Goal: Task Accomplishment & Management: Manage account settings

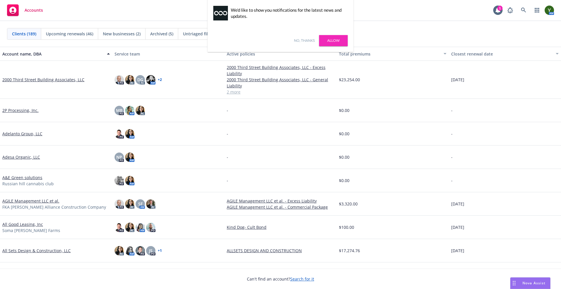
click at [304, 38] on link "No, thanks" at bounding box center [304, 40] width 21 height 5
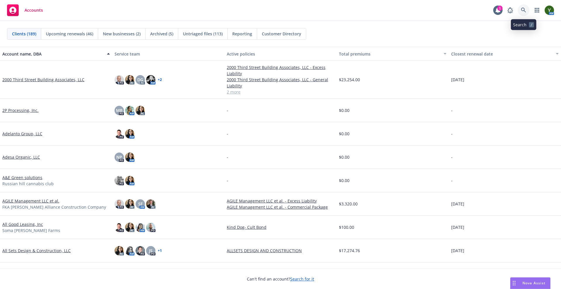
click at [523, 12] on icon at bounding box center [523, 10] width 5 height 5
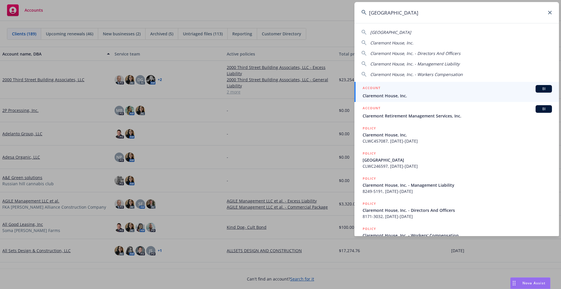
type input "[GEOGRAPHIC_DATA]"
click at [389, 91] on div "ACCOUNT BI" at bounding box center [457, 89] width 189 height 8
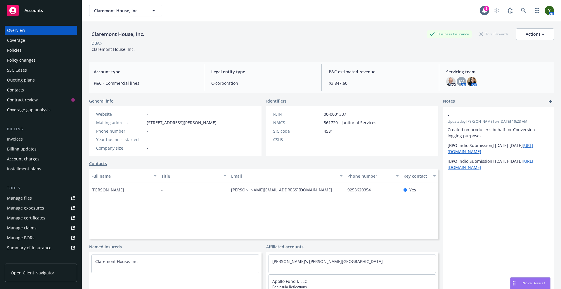
click at [35, 85] on div "Overview Coverage Policies Policy changes SSC Cases Quoting plans Contacts Cont…" at bounding box center [41, 70] width 73 height 89
click at [32, 89] on div "Contacts" at bounding box center [41, 89] width 68 height 9
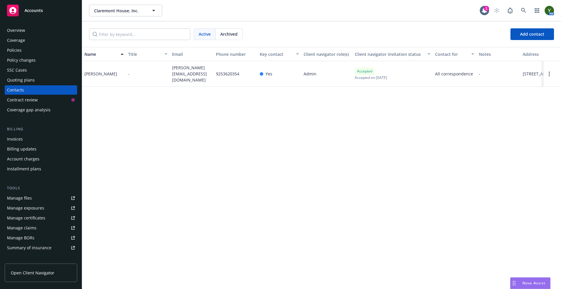
click at [346, 89] on div "Name Title Email Phone number Key contact Client navigator role(s) Client navig…" at bounding box center [321, 168] width 479 height 242
click at [182, 73] on span "[PERSON_NAME][EMAIL_ADDRESS][DOMAIN_NAME]" at bounding box center [191, 74] width 39 height 18
copy span "[PERSON_NAME][EMAIL_ADDRESS][DOMAIN_NAME]"
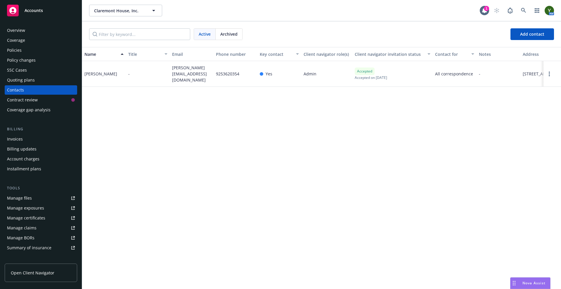
click at [43, 46] on div "Policies" at bounding box center [41, 50] width 68 height 9
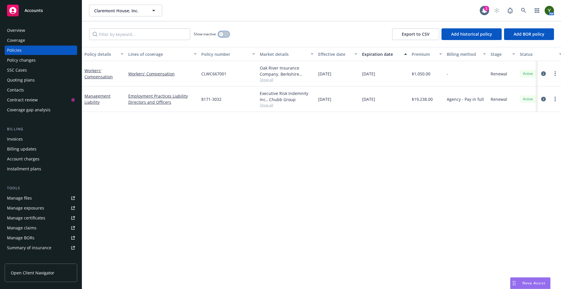
click at [223, 35] on div "button" at bounding box center [221, 34] width 4 height 4
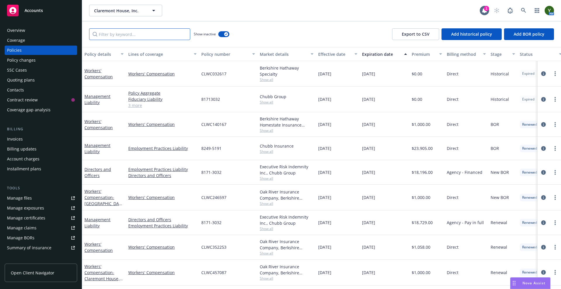
click at [162, 34] on input "Filter by keyword..." at bounding box center [139, 34] width 101 height 12
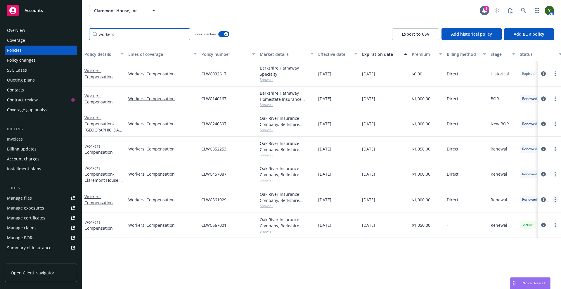
type input "workers"
click at [557, 199] on link "more" at bounding box center [555, 199] width 7 height 7
click at [520, 278] on link "Copy logging email" at bounding box center [524, 282] width 69 height 12
click at [545, 198] on icon "circleInformation" at bounding box center [544, 199] width 5 height 5
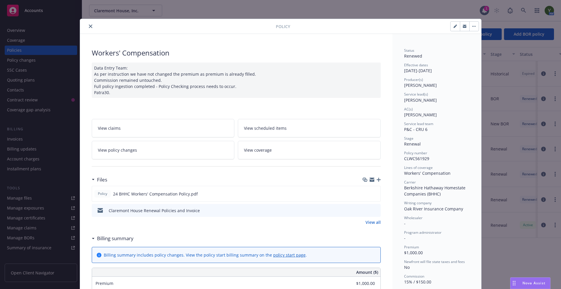
click at [377, 178] on icon "button" at bounding box center [379, 180] width 4 height 4
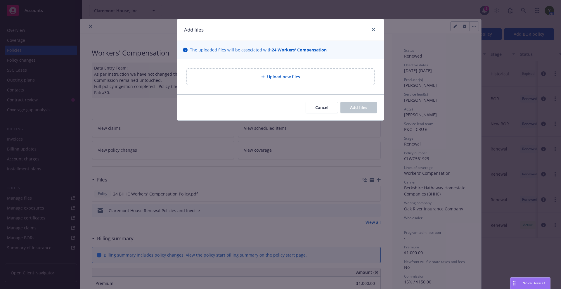
click at [265, 82] on div "Upload new files" at bounding box center [281, 77] width 188 height 16
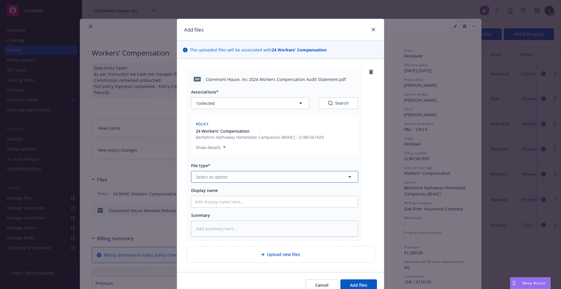
click at [271, 177] on button "Select an option" at bounding box center [274, 177] width 167 height 12
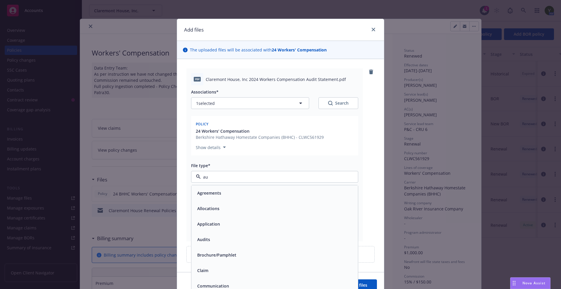
type input "aud"
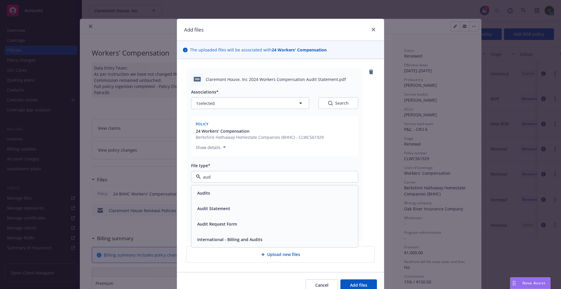
click at [240, 188] on div "Audits" at bounding box center [275, 192] width 167 height 15
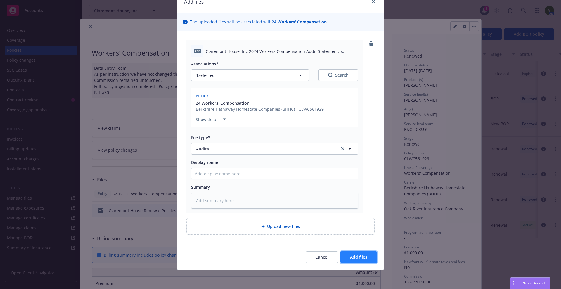
click at [362, 262] on button "Add files" at bounding box center [359, 257] width 37 height 12
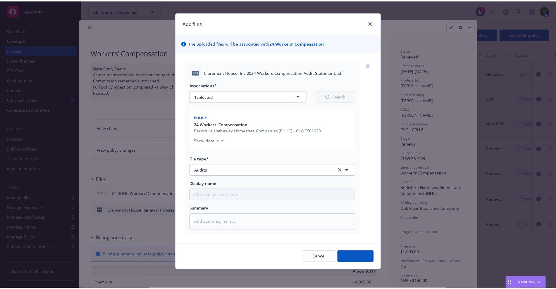
scroll to position [7, 0]
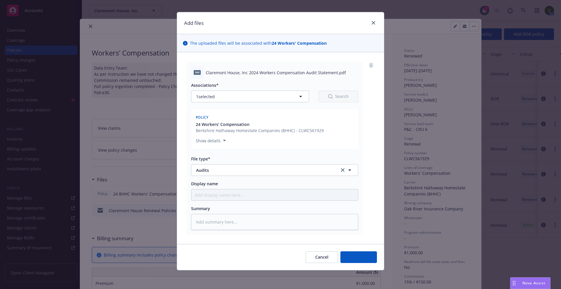
type textarea "x"
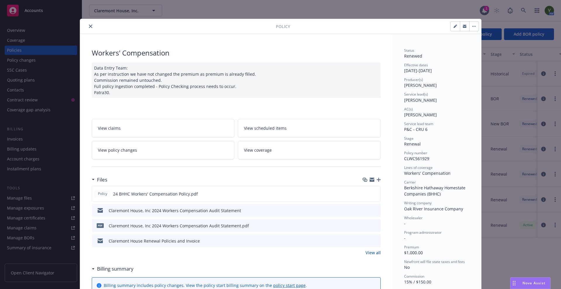
click at [89, 26] on icon "close" at bounding box center [91, 27] width 4 height 4
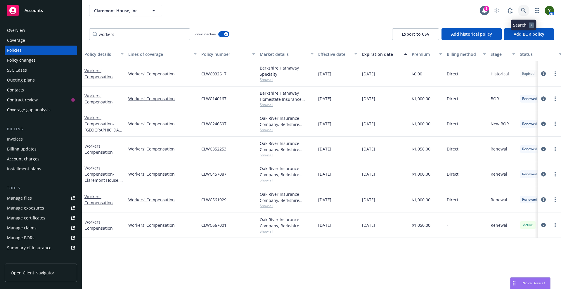
click at [524, 9] on icon at bounding box center [523, 10] width 5 height 5
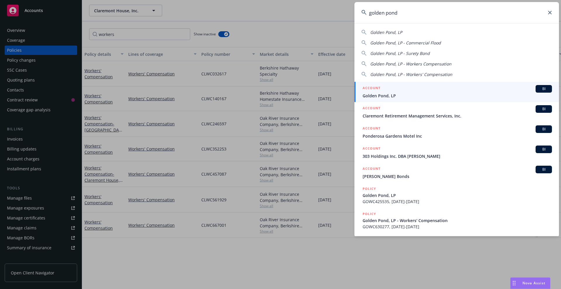
type input "golden pond"
click at [432, 88] on div "ACCOUNT BI" at bounding box center [457, 89] width 189 height 8
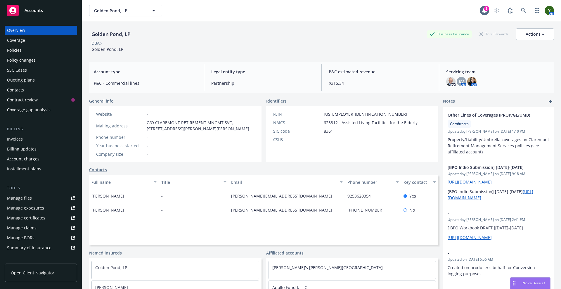
click at [25, 52] on div "Policies" at bounding box center [41, 50] width 68 height 9
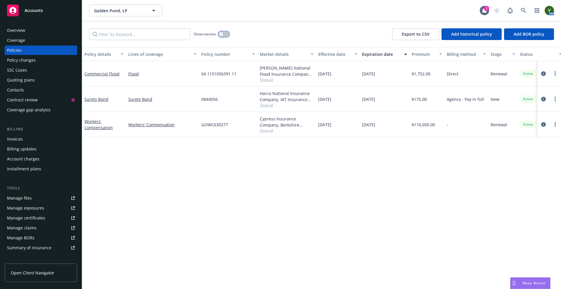
click at [226, 33] on button "button" at bounding box center [223, 34] width 11 height 6
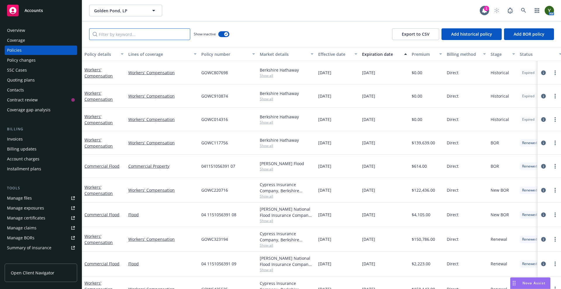
click at [146, 36] on input "Filter by keyword..." at bounding box center [139, 34] width 101 height 12
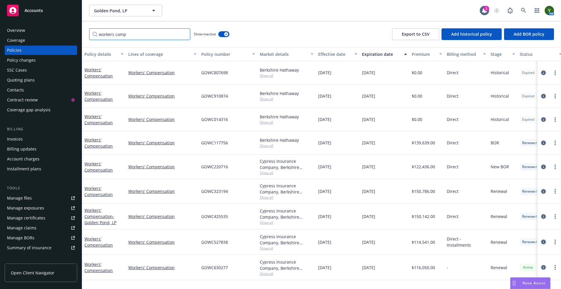
type input "workers comp"
click at [542, 242] on icon "circleInformation" at bounding box center [544, 242] width 5 height 5
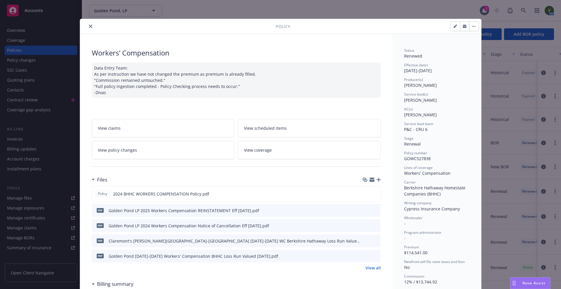
click at [137, 152] on link "View policy changes" at bounding box center [163, 150] width 143 height 18
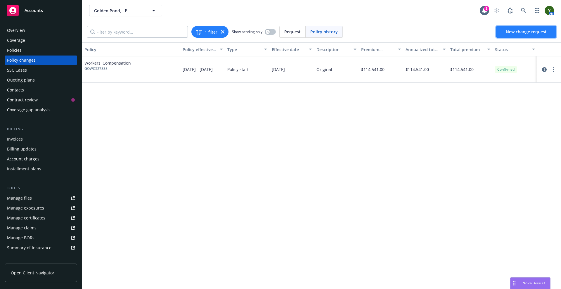
click at [509, 29] on span "New change request" at bounding box center [526, 32] width 41 height 6
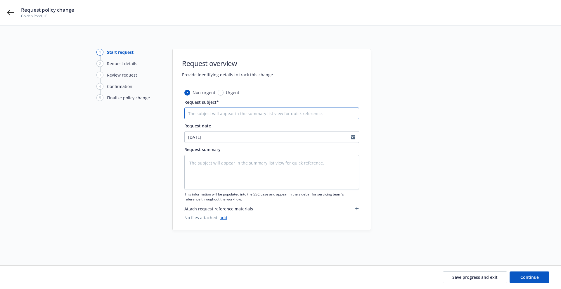
click at [201, 110] on input "Request subject*" at bounding box center [272, 114] width 175 height 12
paste input "2024 Workers Compensation Audit Statement AP $5,500"
type textarea "x"
type input "2024 Workers Compensation Audit Statement AP $5,500"
click at [207, 161] on textarea at bounding box center [272, 172] width 175 height 35
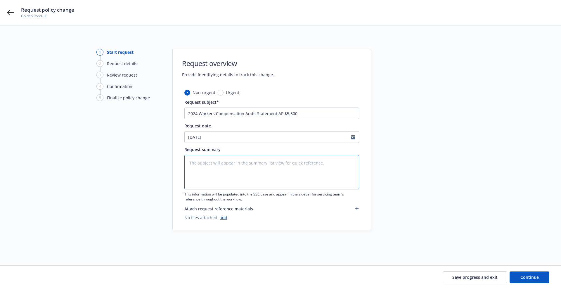
paste textarea "2024 Workers Compensation Audit Statement AP $5,500"
type textarea "x"
type textarea "2024 Workers Compensation Audit Statement AP $5,500"
click at [242, 113] on input "2024 Workers Compensation Audit Statement AP $5,500" at bounding box center [272, 114] width 175 height 12
drag, startPoint x: 245, startPoint y: 115, endPoint x: 201, endPoint y: 114, distance: 44.2
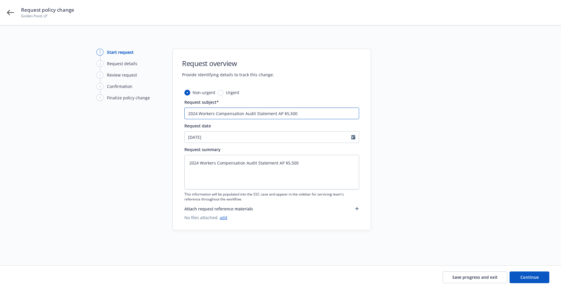
click at [201, 114] on input "2024 Workers Compensation Audit Statement AP $5,500" at bounding box center [272, 114] width 175 height 12
type textarea "x"
type input "2024 WAudit Statement AP $5,500"
type textarea "x"
type input "2024 WCAudit Statement AP $5,500"
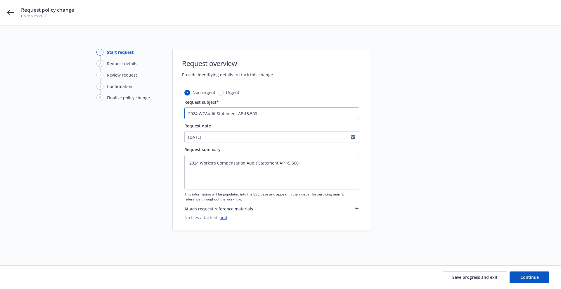
type textarea "x"
type input "2024 WC Audit Statement AP $5,500"
drag, startPoint x: 245, startPoint y: 161, endPoint x: 204, endPoint y: 159, distance: 41.3
click at [204, 159] on textarea "2024 Workers Compensation Audit Statement AP $5,500" at bounding box center [272, 172] width 175 height 35
type textarea "x"
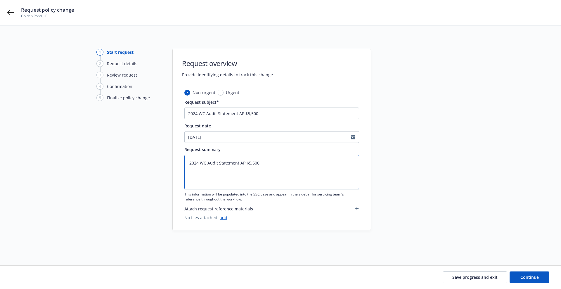
click at [298, 164] on textarea "2024 WC Audit Statement AP $5,500" at bounding box center [272, 172] width 175 height 35
type textarea "2024 WC Audit Statement AP $5,500"
click at [520, 275] on button "Continue" at bounding box center [530, 278] width 40 height 12
type textarea "x"
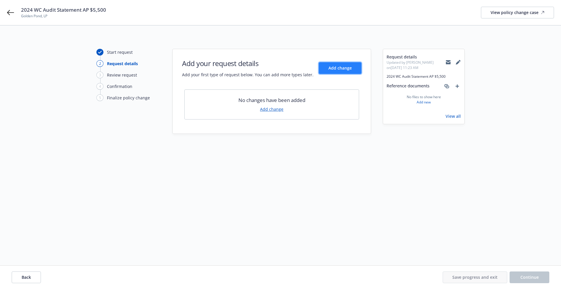
click at [335, 68] on span "Add change" at bounding box center [340, 68] width 23 height 6
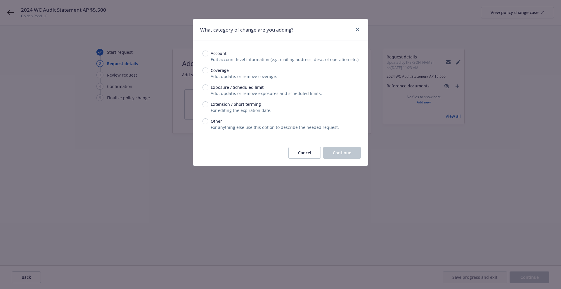
click at [213, 130] on div "Other For anything else use this option to describe the needed request." at bounding box center [281, 124] width 156 height 12
click at [212, 126] on span "For anything else use this option to describe the needed request." at bounding box center [275, 128] width 128 height 6
click at [206, 132] on div "Account Edit account level information (e.g. mailing address, desc. of operatio…" at bounding box center [280, 90] width 175 height 99
click at [211, 124] on span "Other" at bounding box center [216, 121] width 11 height 6
click at [208, 124] on input "Other" at bounding box center [206, 121] width 6 height 6
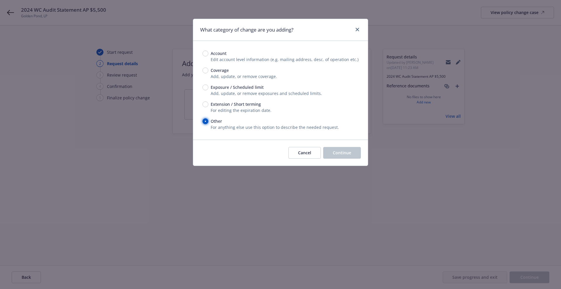
radio input "true"
click at [344, 153] on span "Continue" at bounding box center [342, 153] width 18 height 6
type textarea "x"
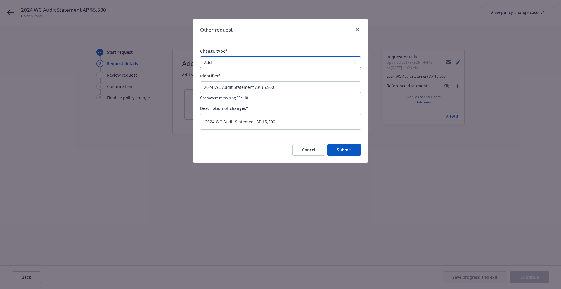
click at [213, 64] on select "Add Audit Change Remove" at bounding box center [280, 62] width 161 height 12
select select "AUDIT"
click at [200, 56] on select "Add Audit Change Remove" at bounding box center [280, 62] width 161 height 12
click at [347, 152] on span "Submit" at bounding box center [344, 150] width 14 height 6
type textarea "x"
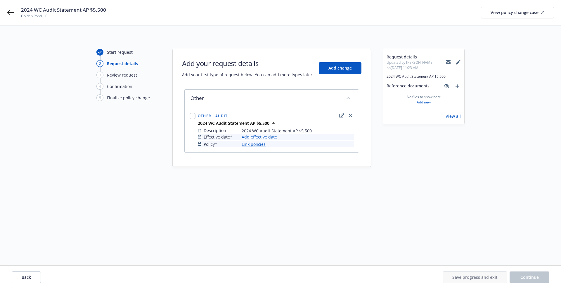
click at [270, 139] on link "Add effective date" at bounding box center [259, 137] width 35 height 6
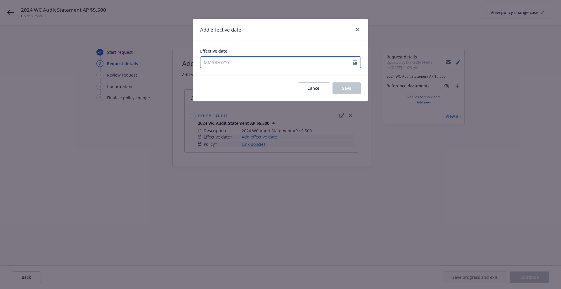
click at [288, 64] on input "Effective date" at bounding box center [277, 62] width 153 height 11
select select "8"
type input "[DATE]"
click at [342, 92] on button "Save" at bounding box center [347, 88] width 28 height 12
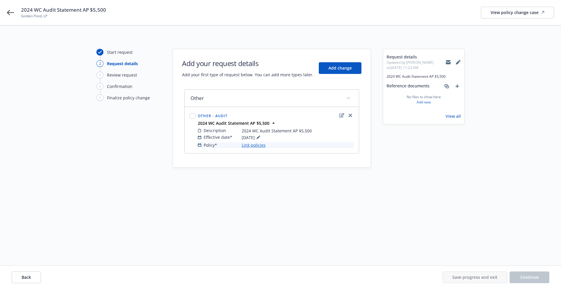
click at [255, 147] on link "Link policies" at bounding box center [254, 145] width 24 height 6
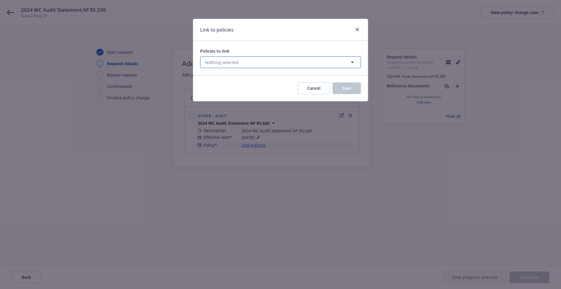
click at [268, 66] on button "Nothing selected" at bounding box center [280, 62] width 161 height 12
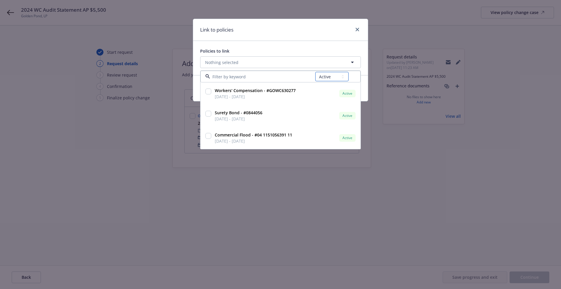
click at [327, 73] on select "All Active Upcoming Expired Cancelled" at bounding box center [331, 76] width 33 height 9
click at [316, 72] on select "All Active Upcoming Expired Cancelled" at bounding box center [331, 76] width 33 height 9
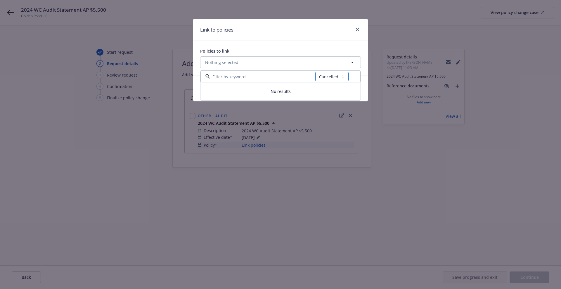
click at [329, 80] on select "All Active Upcoming Expired Cancelled" at bounding box center [331, 76] width 33 height 9
select select "EXPIRED"
click at [316, 72] on select "All Active Upcoming Expired Cancelled" at bounding box center [331, 76] width 33 height 9
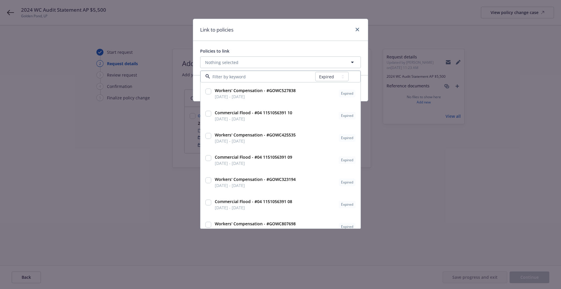
click at [299, 103] on div "Workers' Compensation - #GOWC527838 [DATE] - [DATE] Expired Policy display name…" at bounding box center [281, 94] width 160 height 22
checkbox input "true"
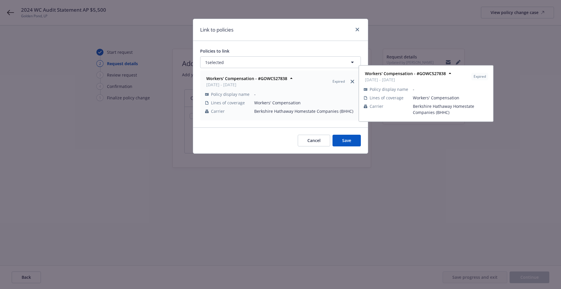
click at [316, 32] on div "Link to policies" at bounding box center [280, 30] width 175 height 22
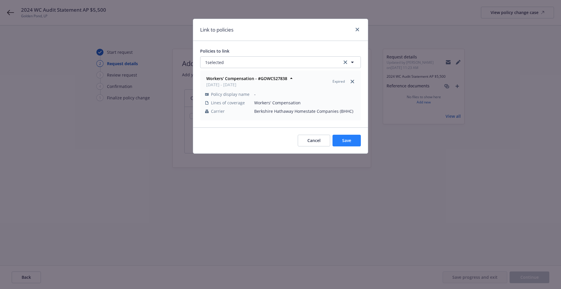
click at [342, 143] on span "Save" at bounding box center [346, 141] width 9 height 6
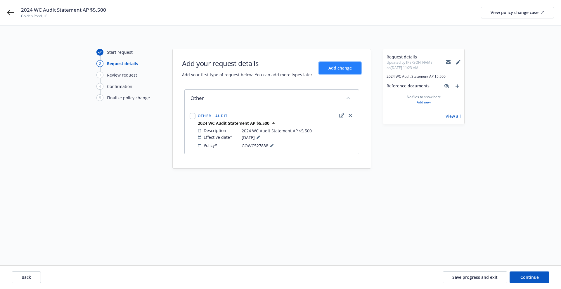
click at [356, 69] on button "Add change" at bounding box center [340, 68] width 43 height 12
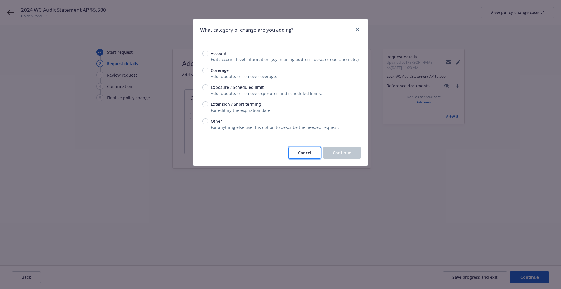
click at [304, 156] on button "Cancel" at bounding box center [305, 153] width 32 height 12
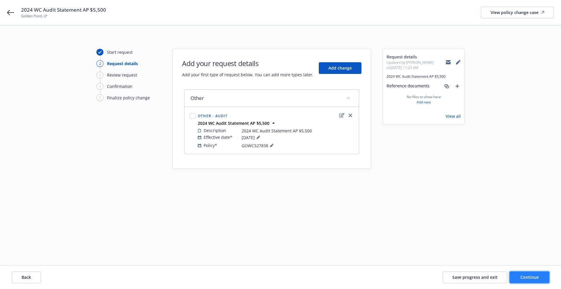
click at [537, 280] on button "Continue" at bounding box center [530, 278] width 40 height 12
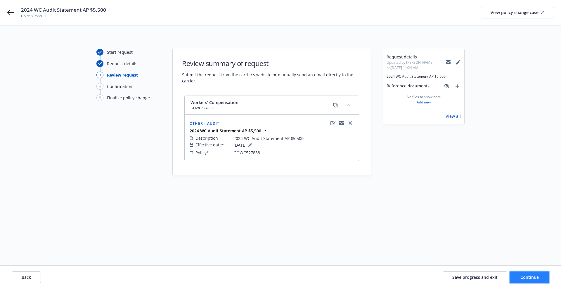
click at [537, 281] on button "Continue" at bounding box center [530, 278] width 40 height 12
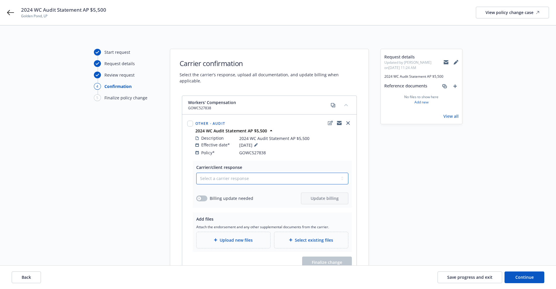
click at [274, 176] on select "Select a carrier response Accepted Accepted with revision No endorsement needed…" at bounding box center [272, 179] width 152 height 12
click at [196, 173] on select "Select a carrier response Accepted Accepted with revision No endorsement needed…" at bounding box center [272, 179] width 152 height 12
click at [270, 173] on select "Select a carrier response Accepted Accepted with revision No endorsement needed…" at bounding box center [272, 179] width 152 height 12
select select "ACCEPTED"
click at [196, 173] on select "Select a carrier response Accepted Accepted with revision No endorsement needed…" at bounding box center [272, 179] width 152 height 12
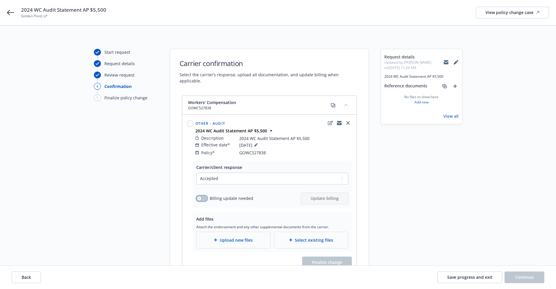
click at [202, 196] on button "button" at bounding box center [201, 199] width 11 height 6
click at [327, 196] on span "Update billing" at bounding box center [325, 199] width 28 height 6
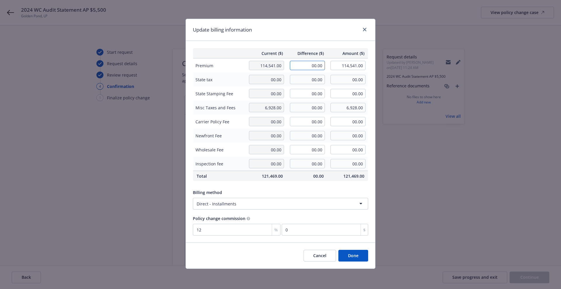
click at [317, 70] on input "00.00" at bounding box center [307, 65] width 35 height 9
click at [357, 67] on input "114,541.00" at bounding box center [348, 65] width 35 height 9
click at [353, 68] on input "114,541.00" at bounding box center [348, 65] width 35 height 9
type input "137713.00"
type input "23,172.00"
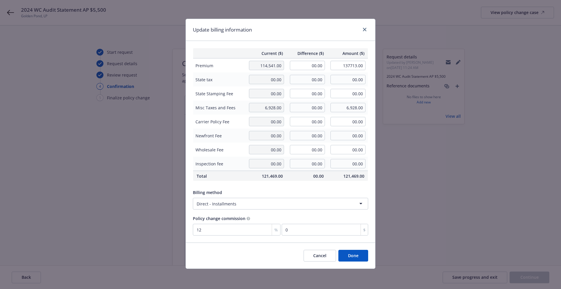
type input "137,713.00"
type input "2780.64"
click at [291, 183] on div "Current ($) Difference ($) Amount ($) Premium 114,541.00 23,172.00 137,713.00 S…" at bounding box center [280, 142] width 189 height 202
click at [348, 66] on input "137,713.00" at bounding box center [348, 65] width 35 height 9
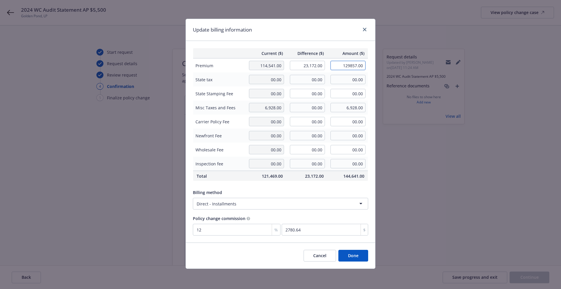
type input "129857.00"
type input "15,316.00"
type input "129,857.00"
type input "1837.92"
click at [348, 77] on input "00.00" at bounding box center [348, 79] width 35 height 9
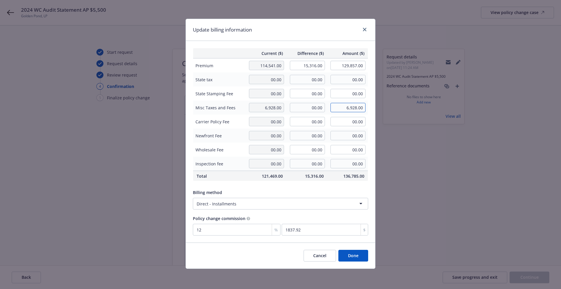
click at [345, 108] on input "6,928.00" at bounding box center [348, 107] width 35 height 9
type input "7856.00"
type input "928.00"
type input "7,856.00"
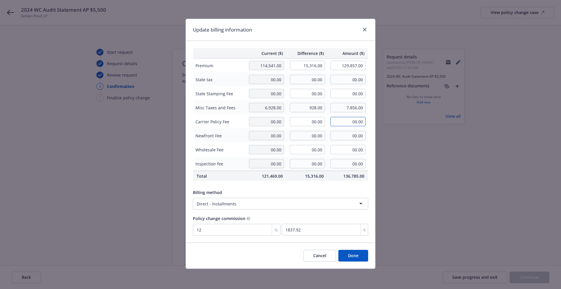
click at [347, 118] on input "00.00" at bounding box center [348, 121] width 35 height 9
click at [350, 256] on button "Done" at bounding box center [354, 256] width 30 height 12
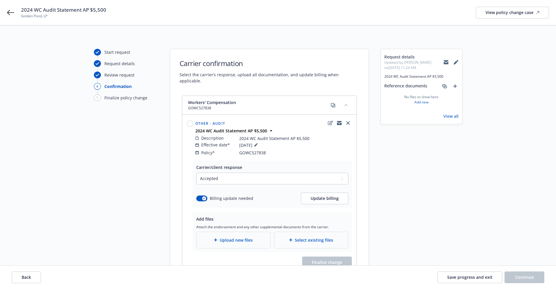
click at [241, 237] on div "Upload new files" at bounding box center [233, 240] width 74 height 16
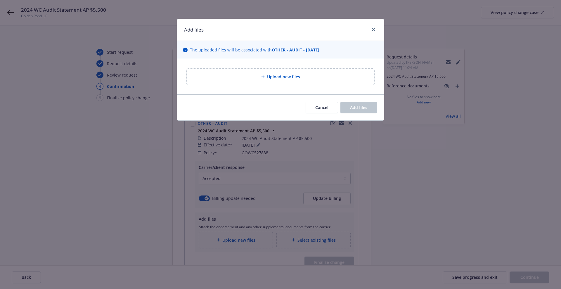
click at [201, 72] on div "Upload new files" at bounding box center [281, 77] width 188 height 16
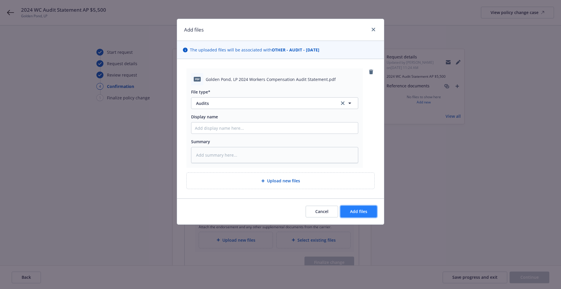
click at [350, 209] on button "Add files" at bounding box center [359, 212] width 37 height 12
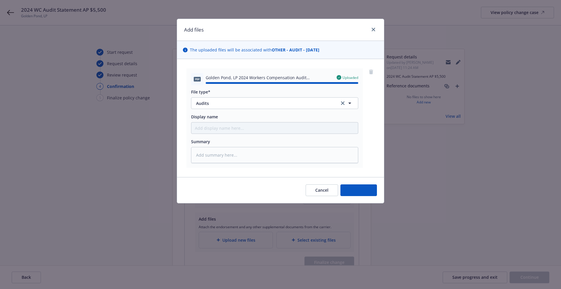
type textarea "x"
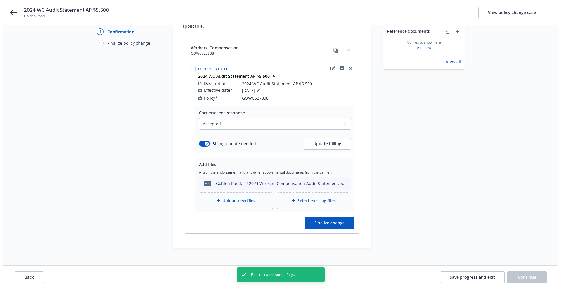
scroll to position [54, 0]
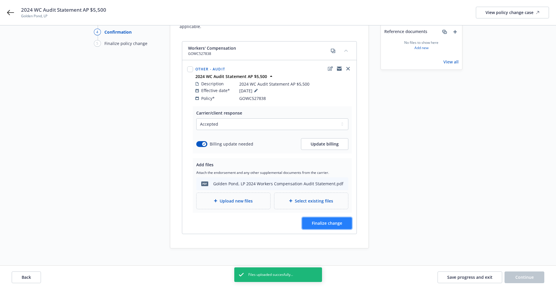
click at [334, 218] on button "Finalize change" at bounding box center [327, 224] width 50 height 12
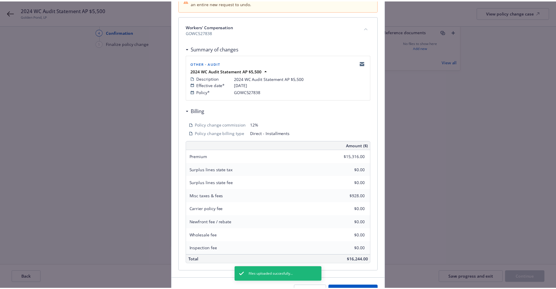
scroll to position [106, 0]
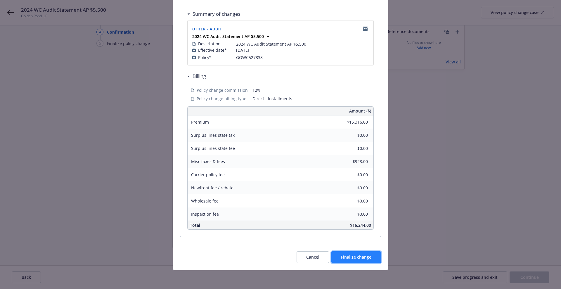
click at [338, 258] on button "Finalize change" at bounding box center [357, 257] width 50 height 12
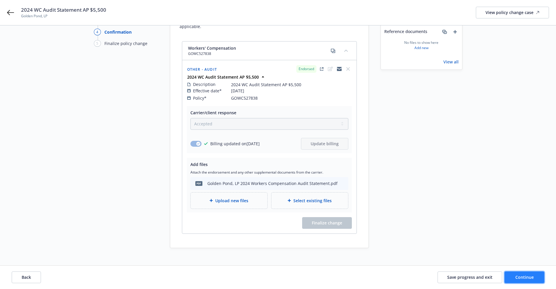
click at [518, 273] on button "Continue" at bounding box center [524, 278] width 40 height 12
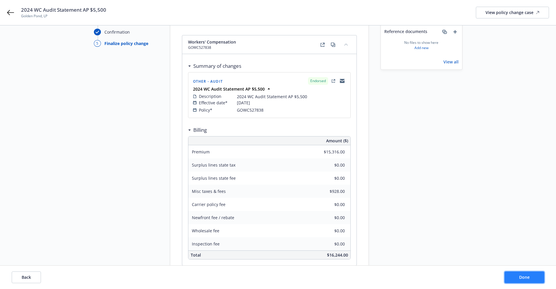
click at [521, 275] on span "Done" at bounding box center [524, 278] width 11 height 6
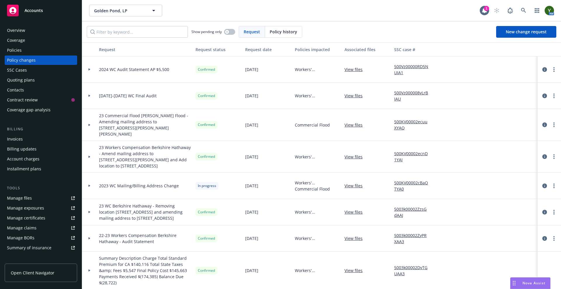
click at [15, 49] on div "Policies" at bounding box center [14, 50] width 15 height 9
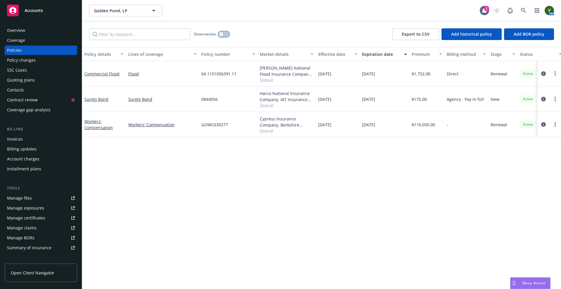
click at [222, 36] on div "button" at bounding box center [221, 34] width 4 height 4
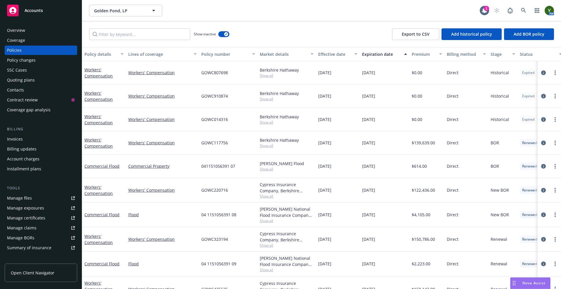
click at [127, 40] on div "Show inactive Export to CSV Add historical policy Add BOR policy" at bounding box center [321, 34] width 479 height 26
click at [124, 36] on input "Filter by keyword..." at bounding box center [139, 34] width 101 height 12
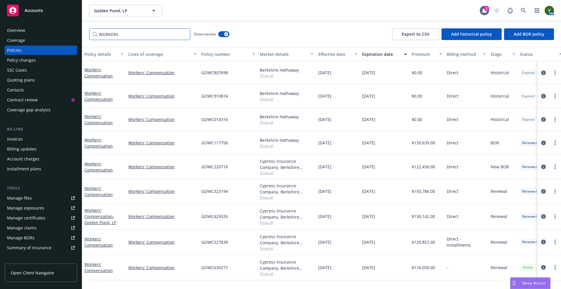
type input "WORKERS"
click at [542, 240] on icon "circleInformation" at bounding box center [544, 242] width 5 height 5
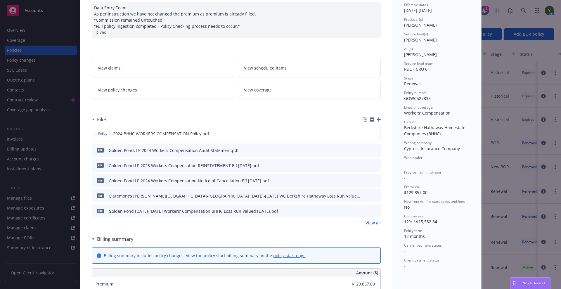
scroll to position [62, 0]
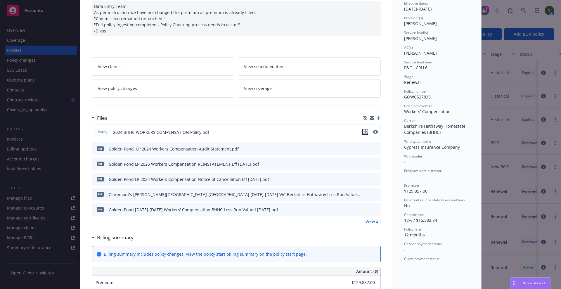
click at [363, 129] on button "download file" at bounding box center [366, 132] width 6 height 6
click at [535, 286] on div "Nova Assist" at bounding box center [531, 283] width 40 height 11
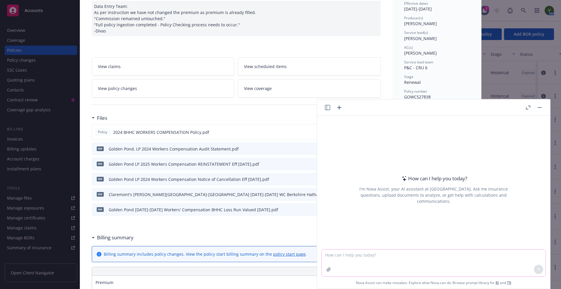
click at [324, 270] on button "button" at bounding box center [328, 269] width 9 height 9
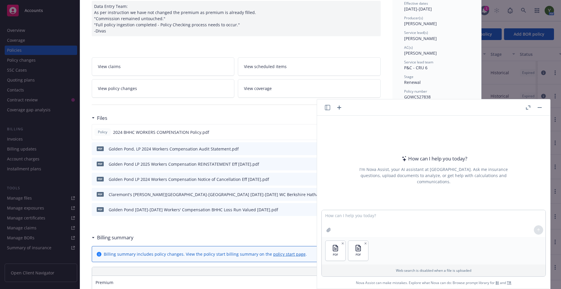
click at [418, 207] on div at bounding box center [434, 206] width 224 height 7
click at [408, 217] on textarea at bounding box center [434, 223] width 224 height 27
type textarea "R"
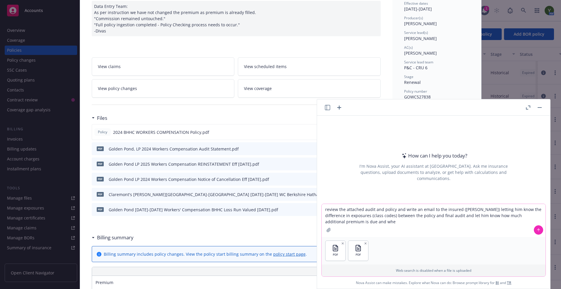
type textarea "review the attached audit and policy and write an email to the insured ([PERSON…"
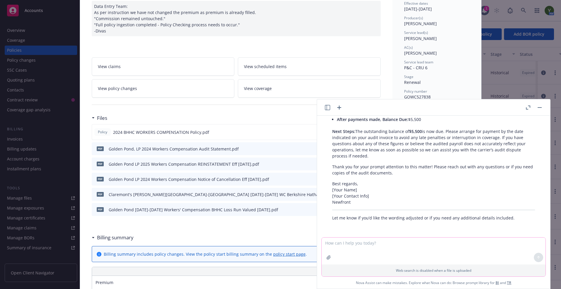
scroll to position [218, 0]
type textarea "simplify a bit, and inlude the policy time period"
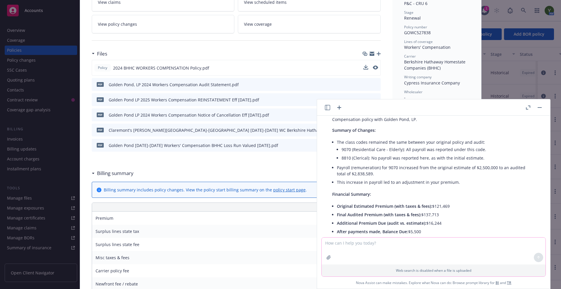
scroll to position [107, 0]
click at [375, 65] on button at bounding box center [375, 68] width 5 height 6
click at [375, 65] on button "preview file" at bounding box center [375, 67] width 6 height 5
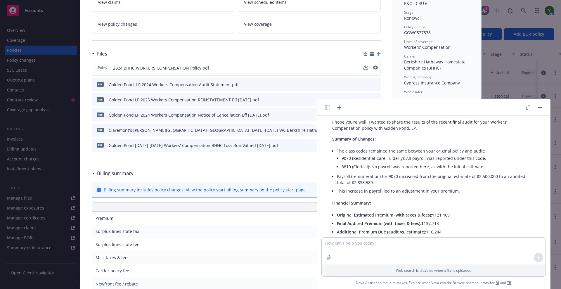
scroll to position [96, 0]
click at [361, 244] on textarea at bounding box center [434, 251] width 224 height 27
type textarea "make a chart with the payroll amounts as reported vs. audited"
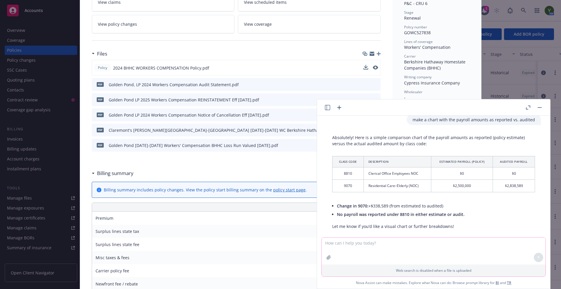
scroll to position [608, 0]
click at [375, 254] on textarea at bounding box center [434, 251] width 224 height 27
type textarea "now include this chart in the email to the insured"
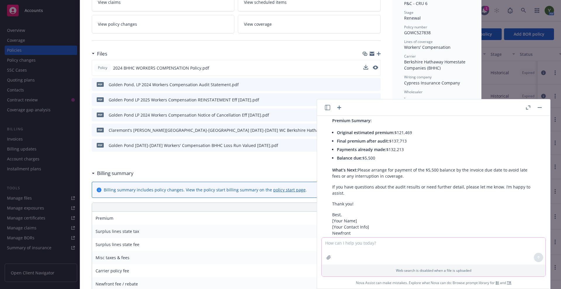
scroll to position [932, 0]
drag, startPoint x: 358, startPoint y: 203, endPoint x: 328, endPoint y: 137, distance: 72.2
drag, startPoint x: 328, startPoint y: 137, endPoint x: 488, endPoint y: 154, distance: 161.4
click at [488, 154] on li "Payments already made: $132,213" at bounding box center [436, 150] width 198 height 8
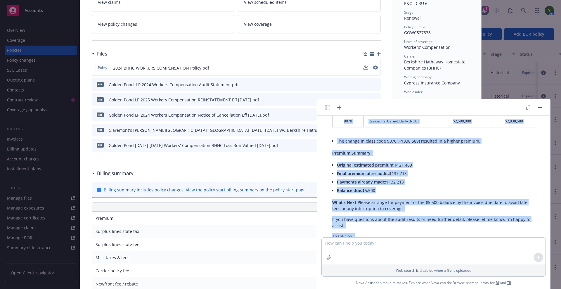
scroll to position [964, 0]
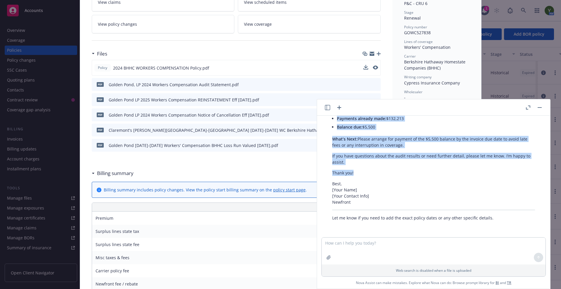
drag, startPoint x: 332, startPoint y: 169, endPoint x: 386, endPoint y: 173, distance: 54.2
click at [386, 173] on div "Certainly! Here is the revised email to [PERSON_NAME] with the payroll comparis…" at bounding box center [434, 61] width 215 height 323
copy div "Lo Ipsum, D sitame co adipis eli se doe tempo incidid utl etdo Magnaal’ Enimadm…"
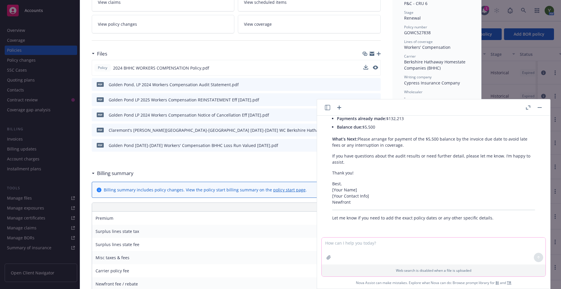
click at [339, 242] on textarea at bounding box center [434, 251] width 224 height 27
type textarea "acaudit"
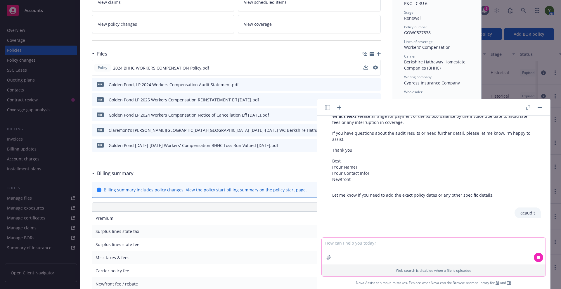
scroll to position [992, 0]
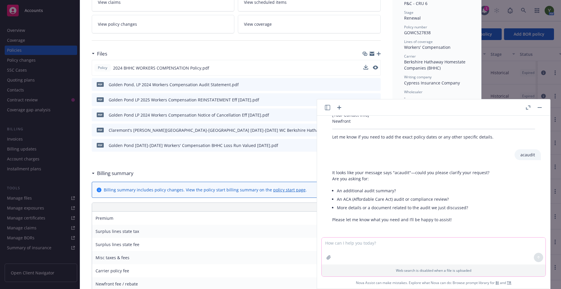
type textarea "a"
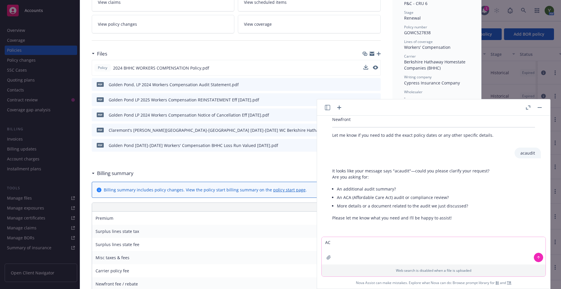
type textarea "A"
type textarea "a"
paste textarea "Hello [PERSON_NAME], Attached please find a copy of the completed audit for you…"
type textarea "Hello [PERSON_NAME], Attached please find a copy of the completed audit for you…"
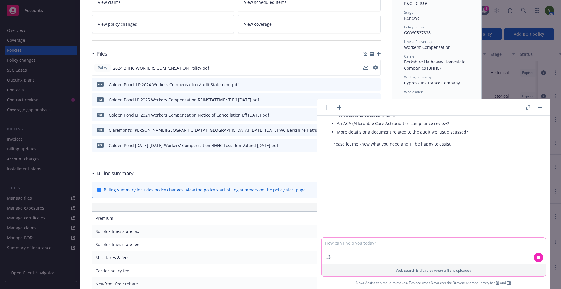
scroll to position [1130, 0]
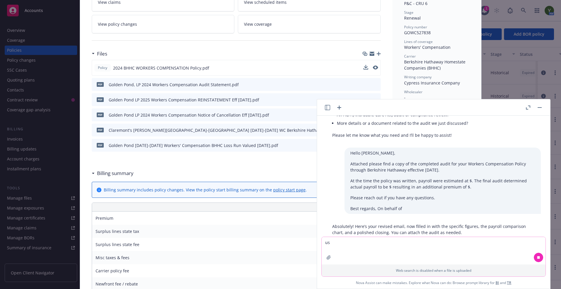
type textarea "u"
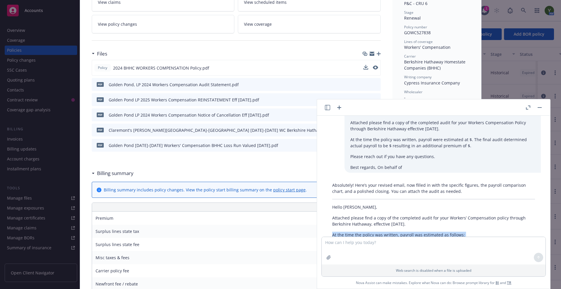
scroll to position [1174, 0]
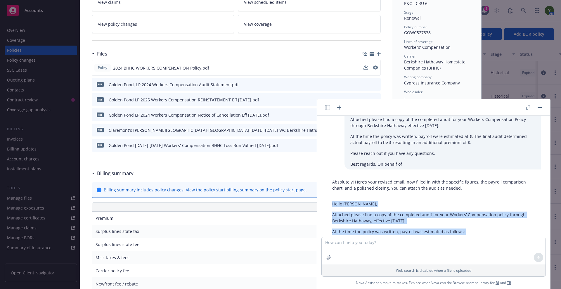
drag, startPoint x: 365, startPoint y: 223, endPoint x: 333, endPoint y: 197, distance: 41.1
click at [333, 197] on div "Absolutely! Here’s your revised email, now filled in with the specific figures,…" at bounding box center [434, 271] width 215 height 188
copy div "Hello [PERSON_NAME], Attached please find a copy of the completed audit for you…"
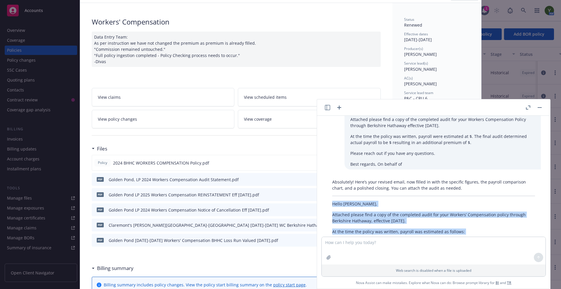
scroll to position [0, 0]
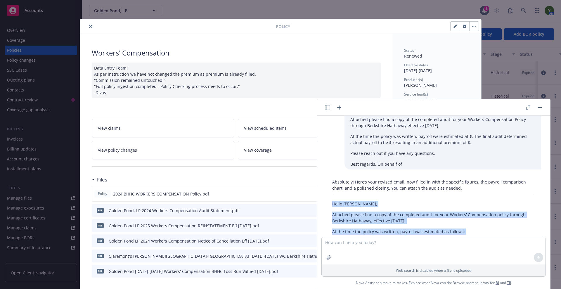
click at [461, 23] on button "button" at bounding box center [464, 26] width 9 height 9
